Goal: Transaction & Acquisition: Download file/media

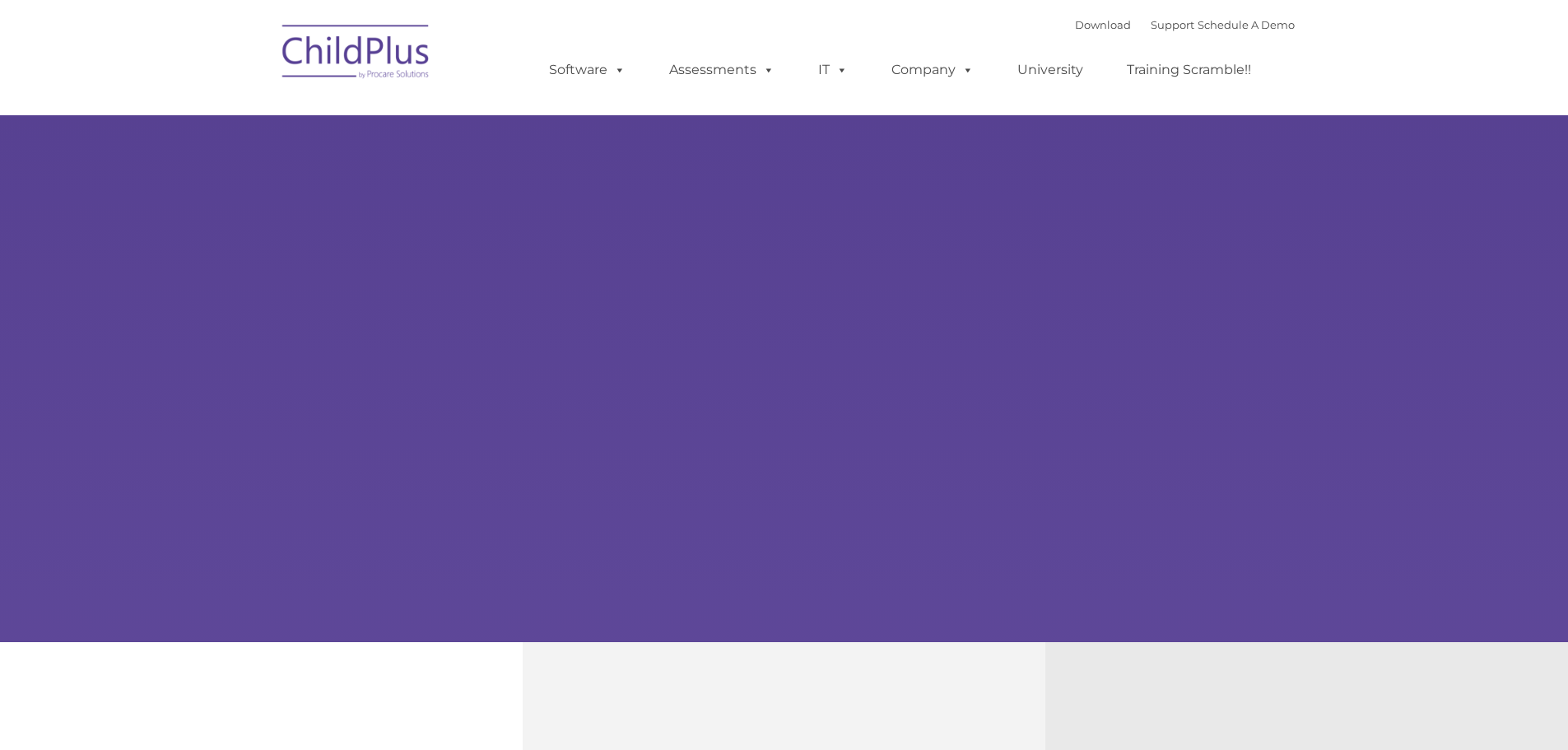
select select "MEDIUM"
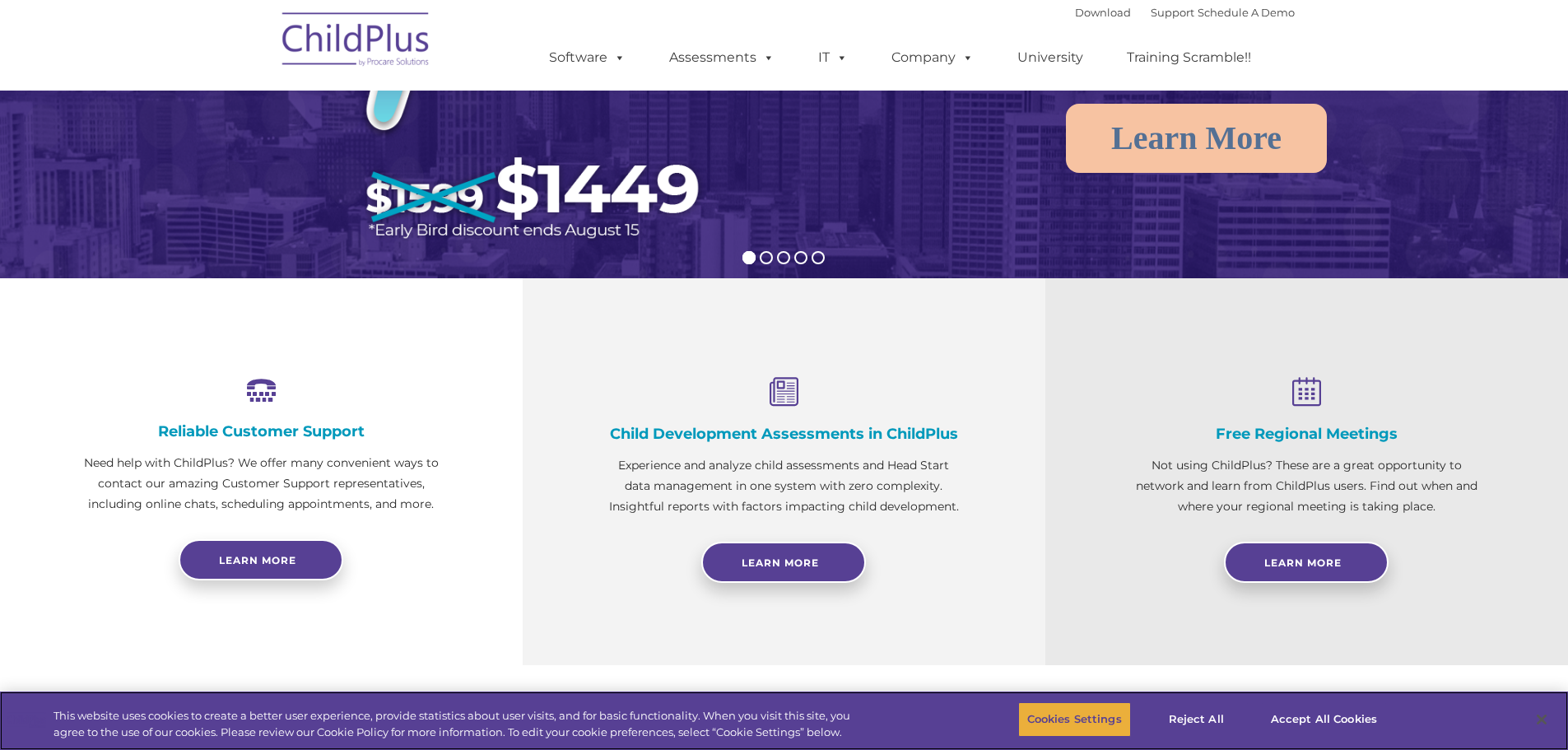
scroll to position [365, 0]
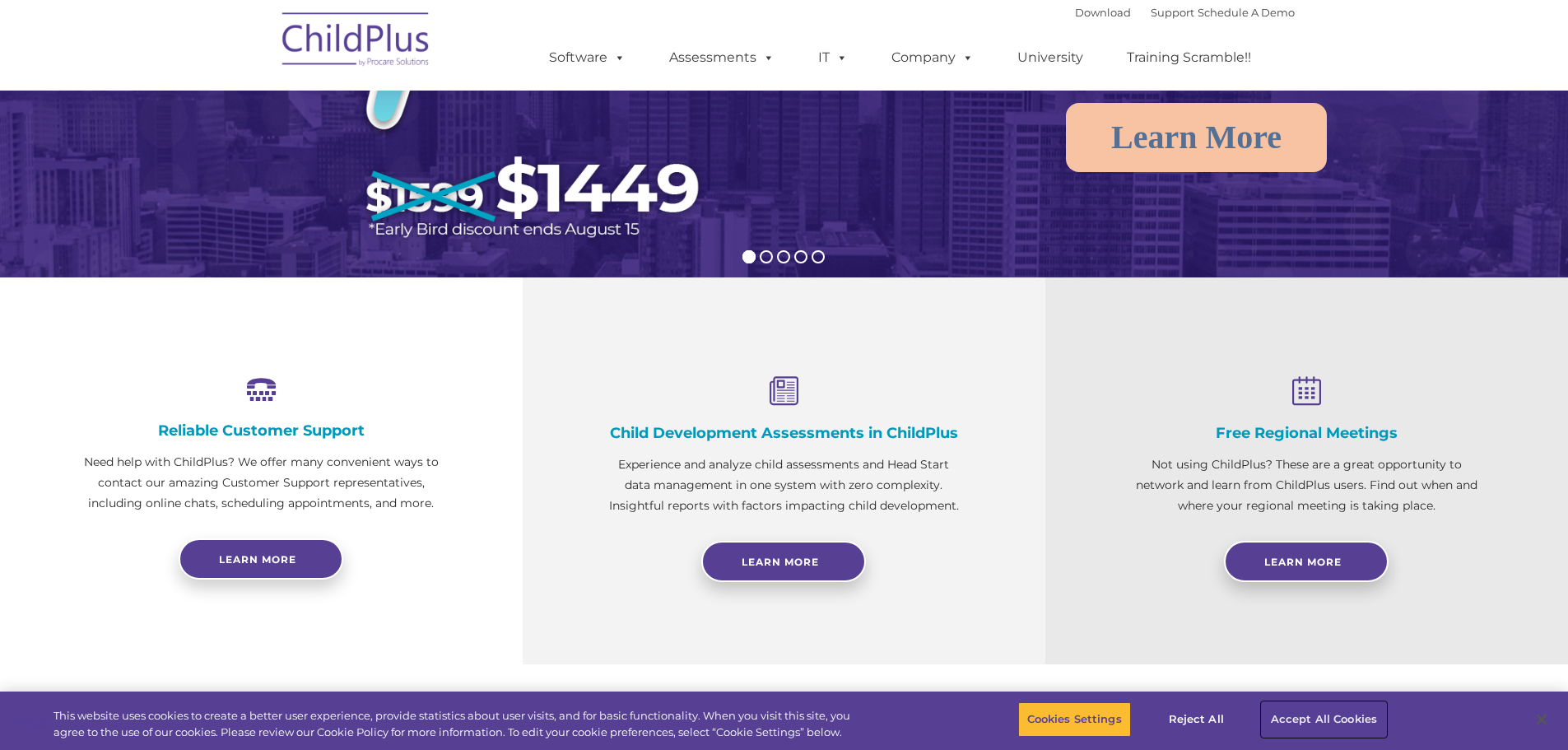
click at [1324, 711] on button "Accept All Cookies" at bounding box center [1324, 719] width 125 height 35
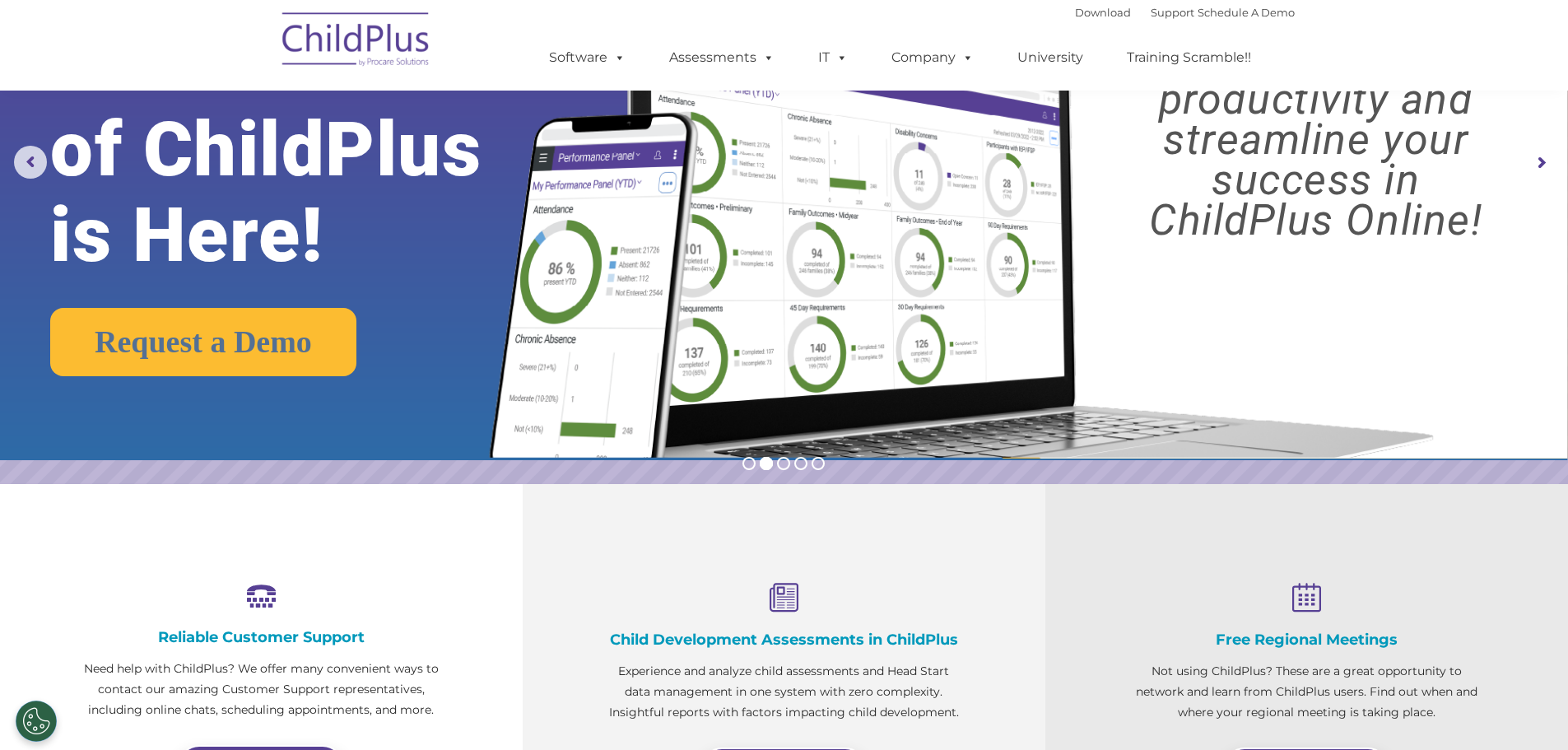
scroll to position [0, 0]
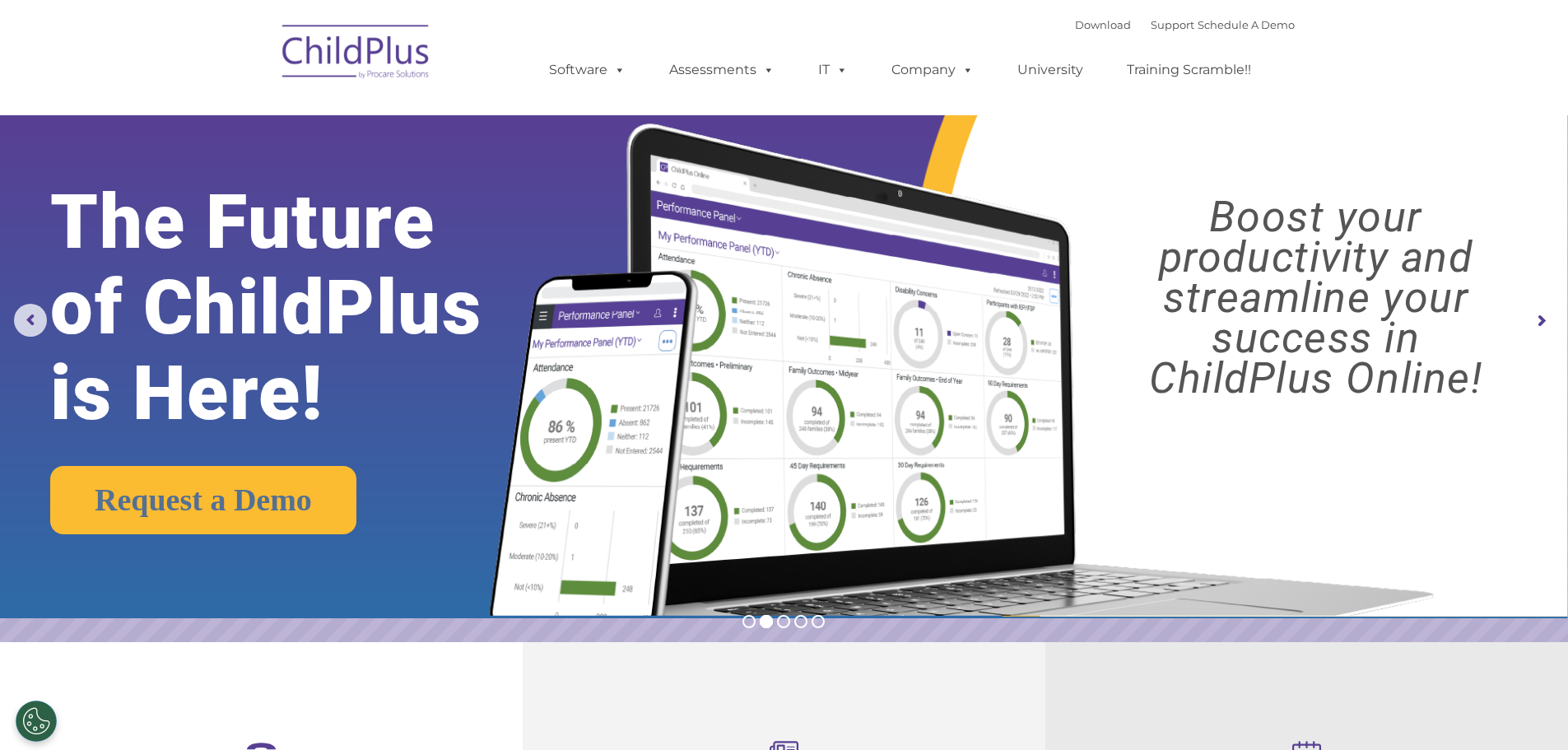
click at [338, 39] on img at bounding box center [356, 54] width 165 height 83
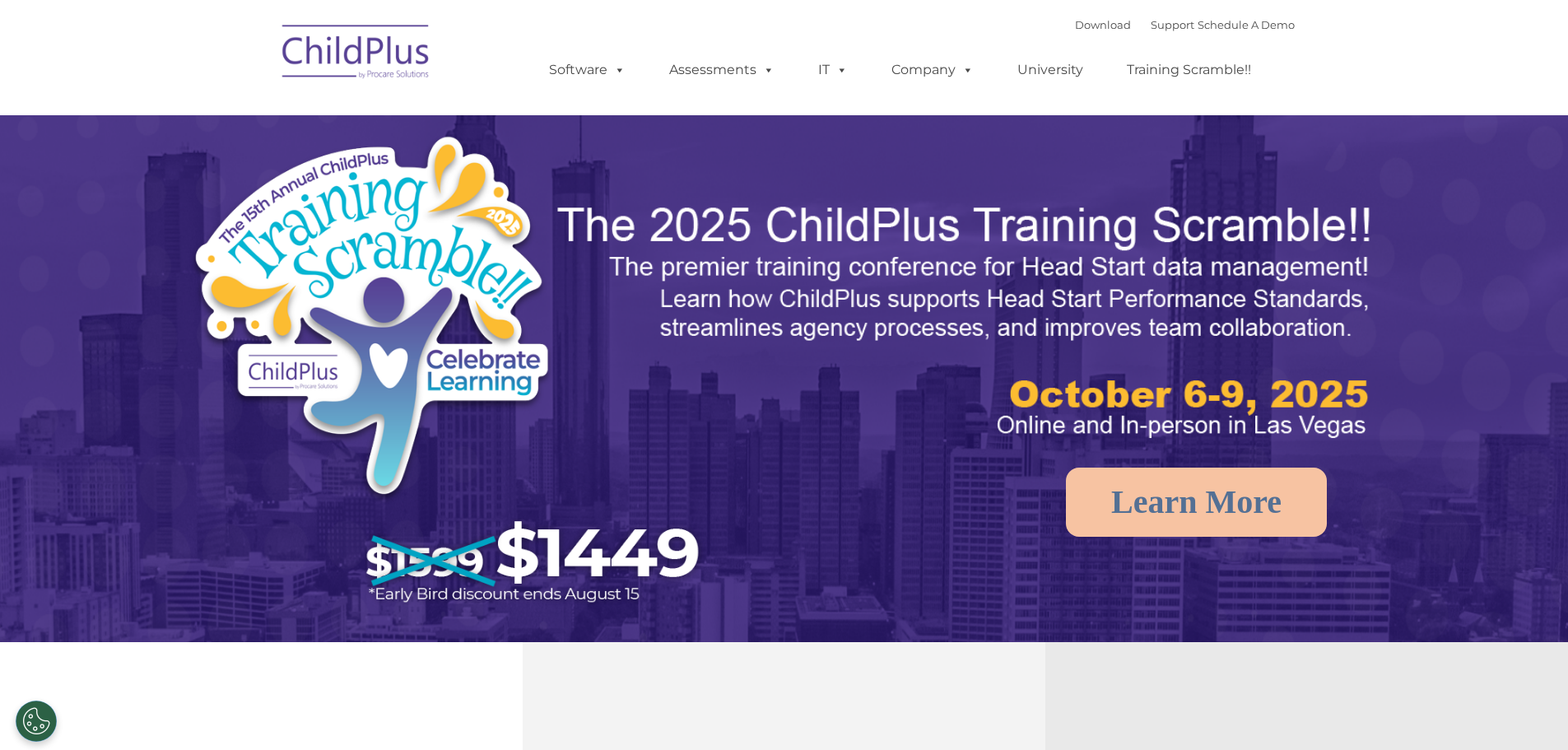
select select "MEDIUM"
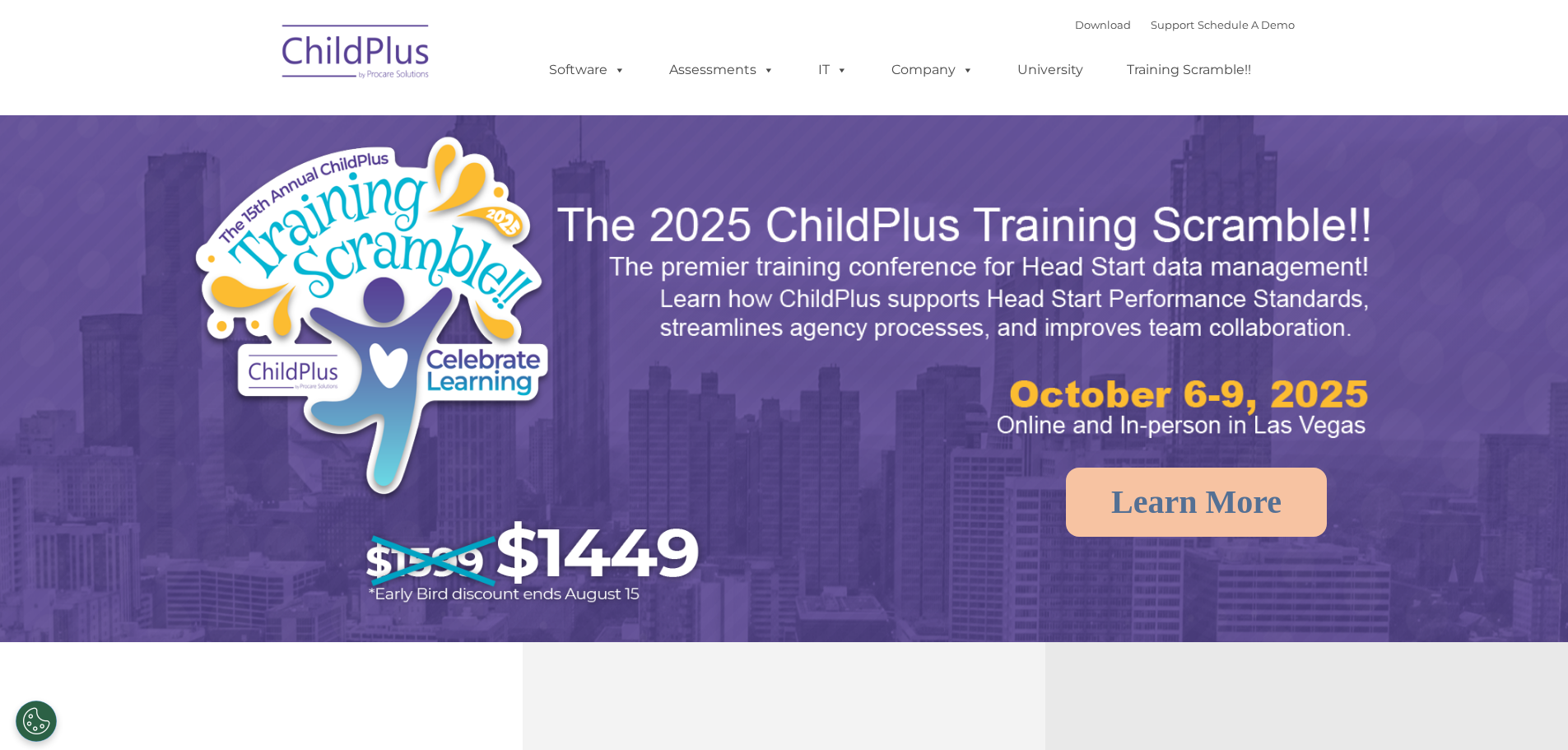
select select "MEDIUM"
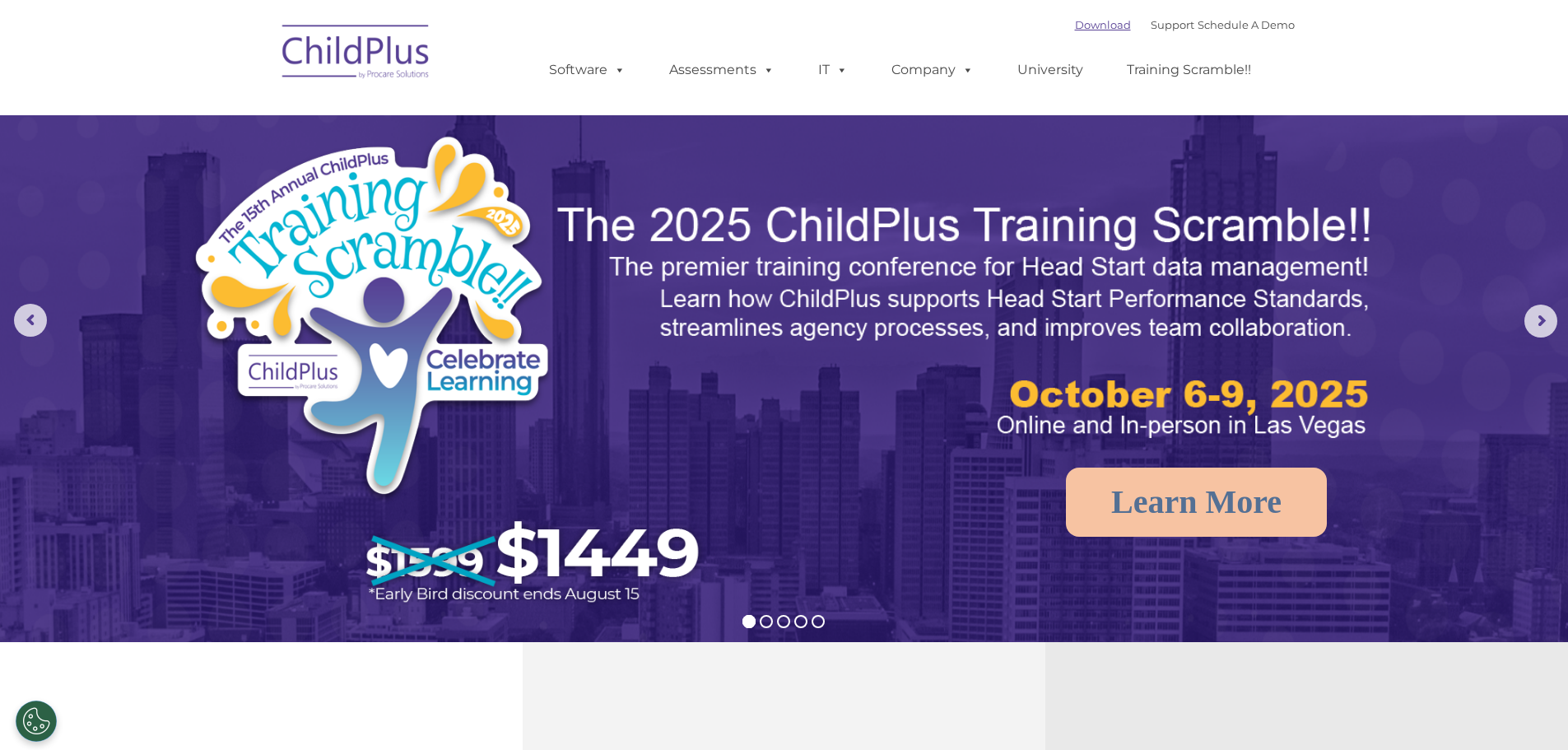
click at [1075, 21] on link "Download" at bounding box center [1103, 25] width 56 height 13
click at [1077, 22] on link "Download" at bounding box center [1103, 25] width 56 height 13
